Goal: Transaction & Acquisition: Purchase product/service

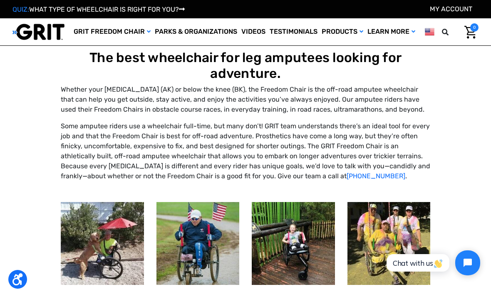
select select "US"
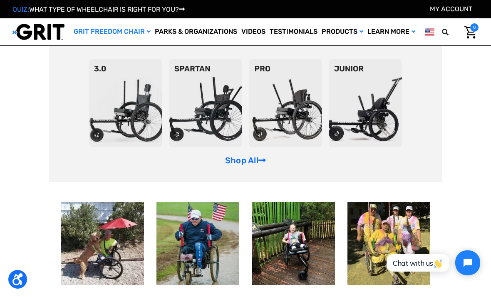
click at [294, 141] on img at bounding box center [285, 103] width 73 height 88
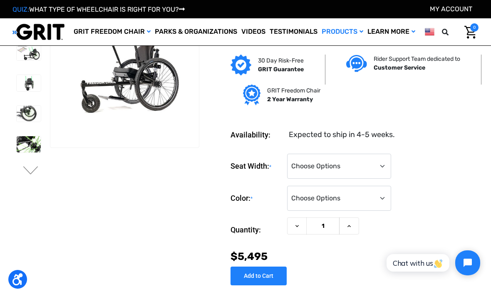
scroll to position [29, 0]
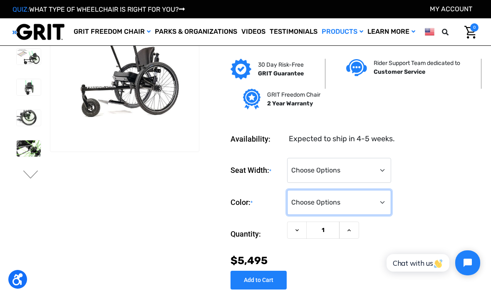
click at [373, 205] on select "Choose Options Black Blue Green Orange Pink Purple Red White Yellow" at bounding box center [339, 202] width 104 height 25
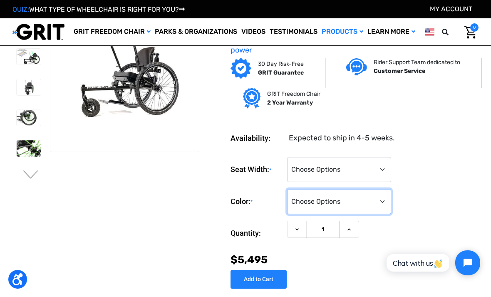
select select "335"
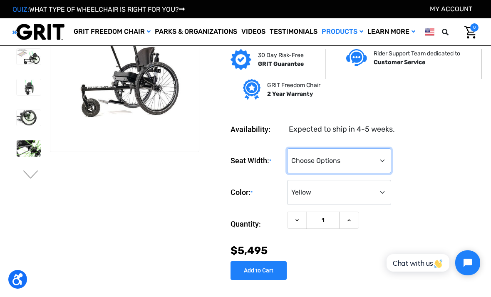
click at [378, 162] on select "Choose Options 16" 18" 20"" at bounding box center [339, 160] width 104 height 25
select select "324"
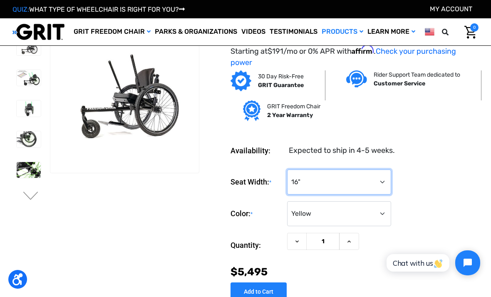
scroll to position [8, 0]
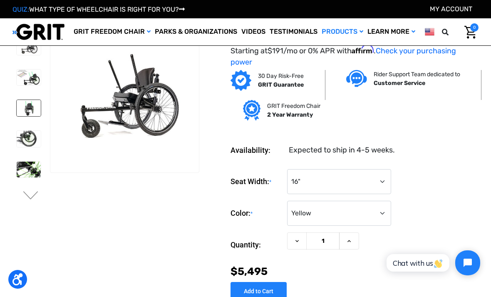
click at [19, 112] on img at bounding box center [29, 108] width 24 height 16
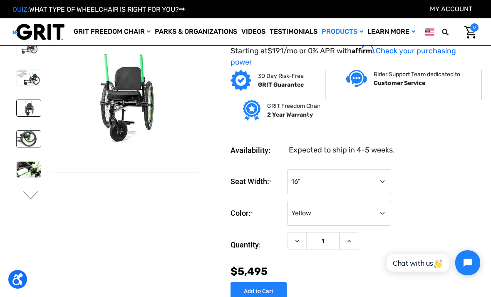
click at [17, 141] on img at bounding box center [29, 139] width 24 height 16
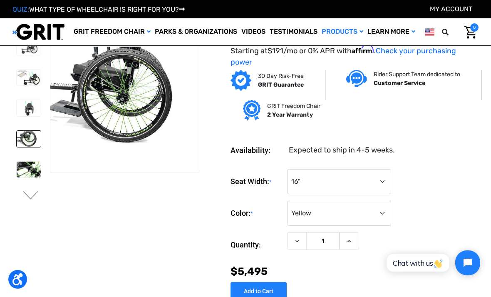
scroll to position [0, 0]
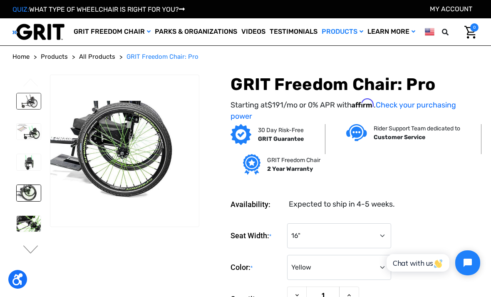
click at [21, 109] on img at bounding box center [29, 101] width 24 height 16
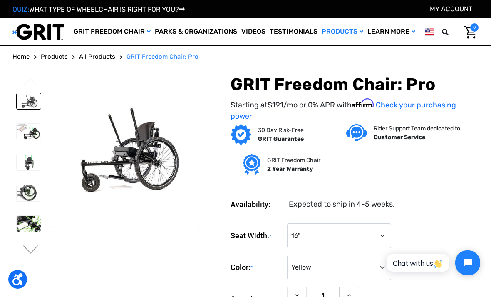
click at [47, 0] on div "QUIZ: WHAT TYPE OF WHEELCHAIR IS RIGHT FOR YOU? My Account" at bounding box center [245, 9] width 491 height 18
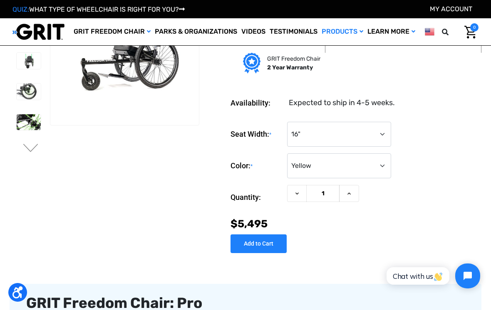
scroll to position [12, 0]
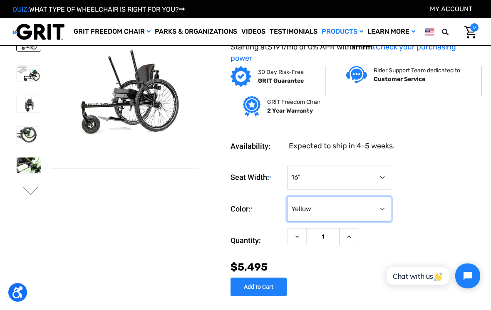
click at [371, 219] on select "Choose Options Black Blue Green Orange Pink Purple Red White Yellow" at bounding box center [339, 209] width 104 height 25
click at [382, 209] on select "Choose Options Black Blue Green Orange Pink Purple Red White Yellow" at bounding box center [339, 209] width 104 height 25
click at [381, 209] on select "Choose Options Black Blue Green Orange Pink Purple Red White Yellow" at bounding box center [339, 209] width 104 height 25
